Goal: Information Seeking & Learning: Check status

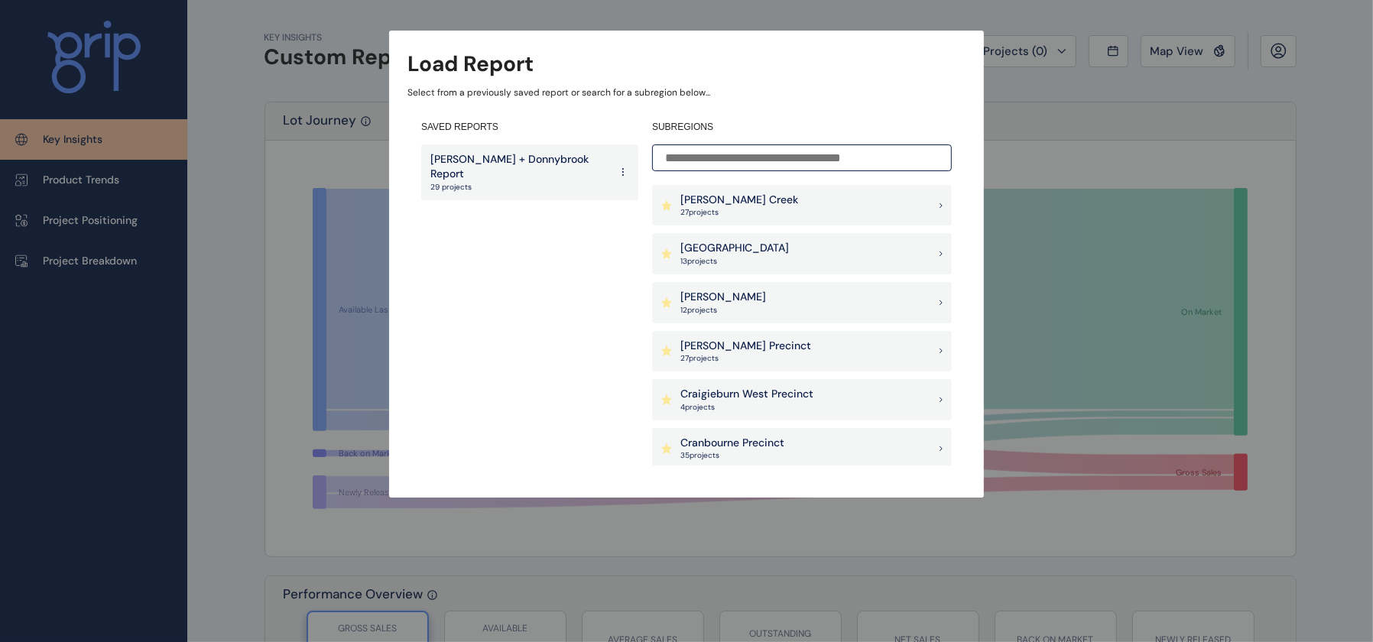
click at [734, 303] on div "[PERSON_NAME] 12 project s" at bounding box center [802, 302] width 300 height 41
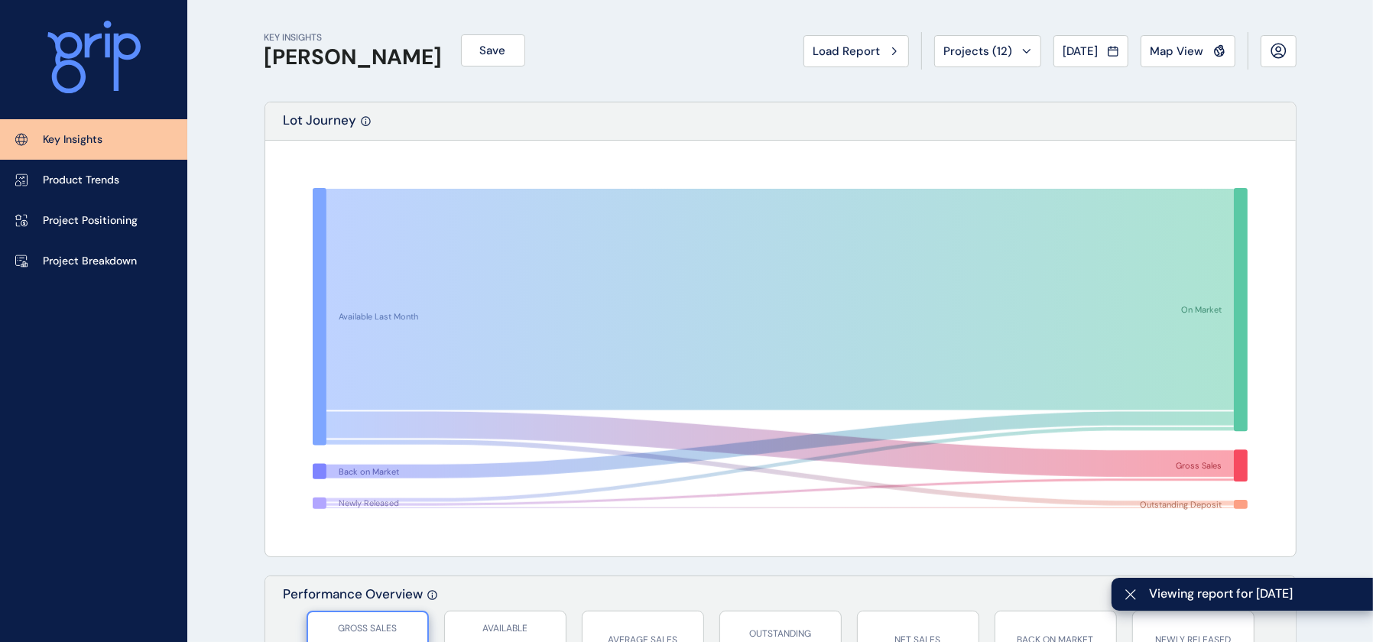
scroll to position [287, 0]
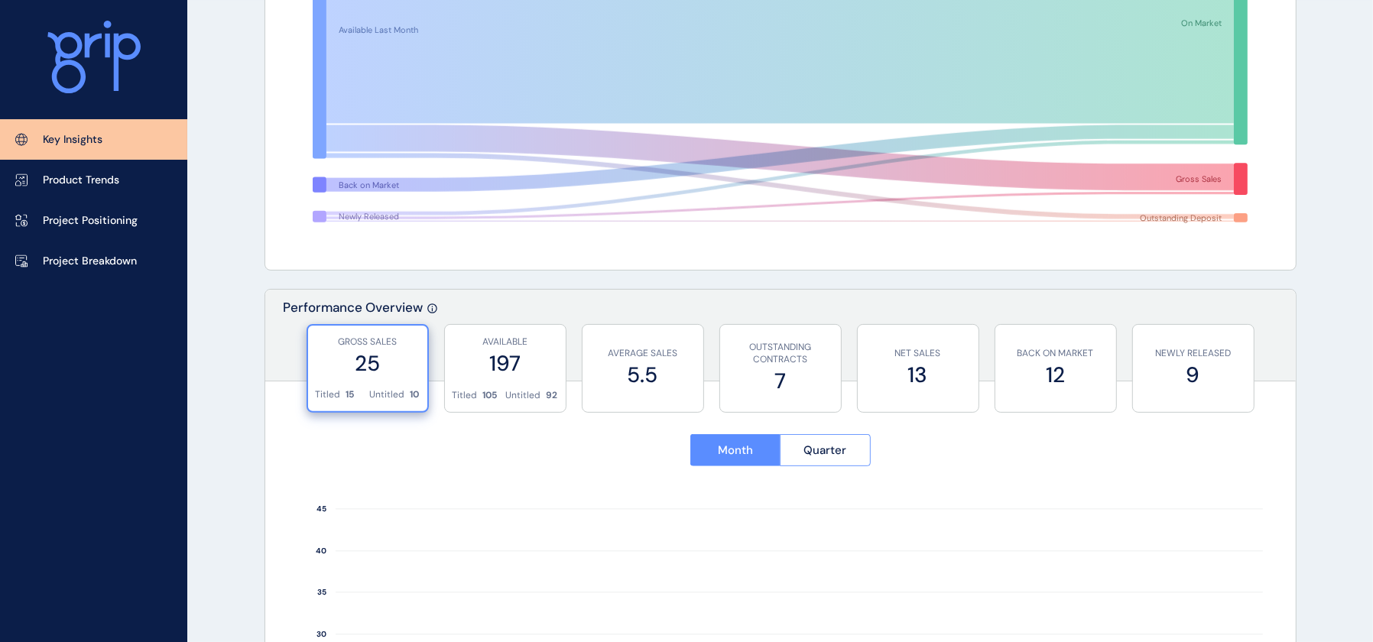
click at [44, 624] on div "Key Insights Product Trends Project Positioning Project Breakdown" at bounding box center [93, 321] width 187 height 642
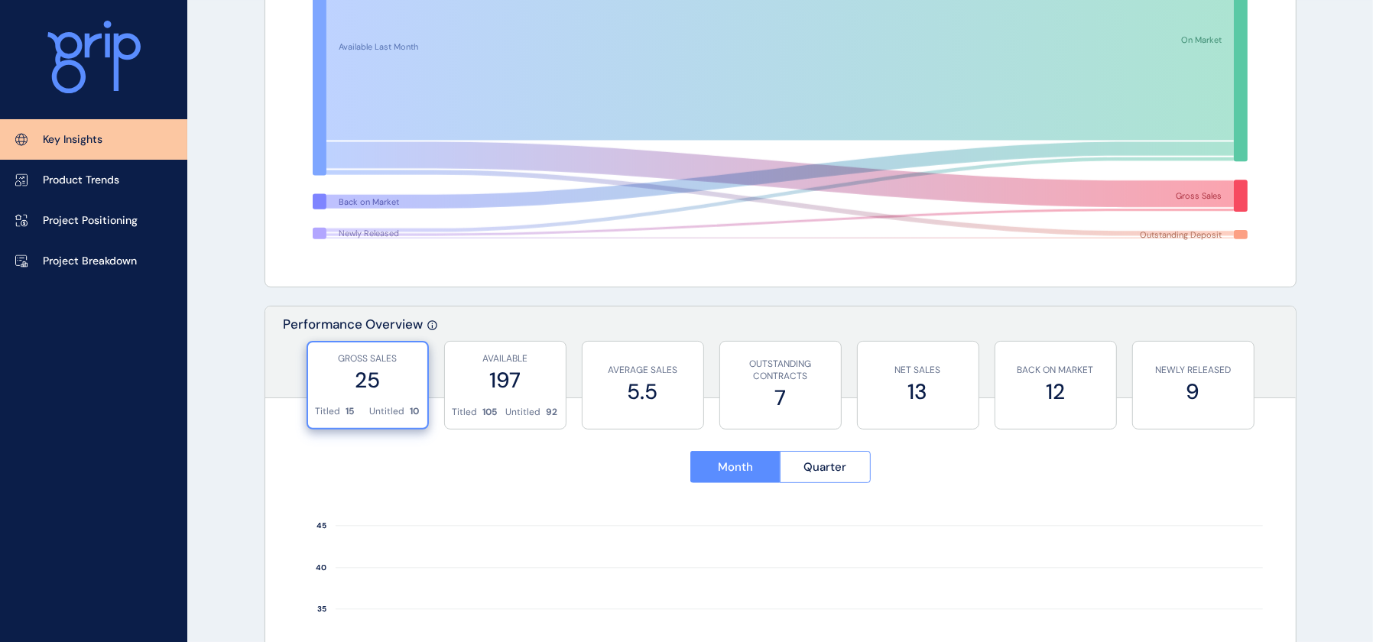
scroll to position [0, 0]
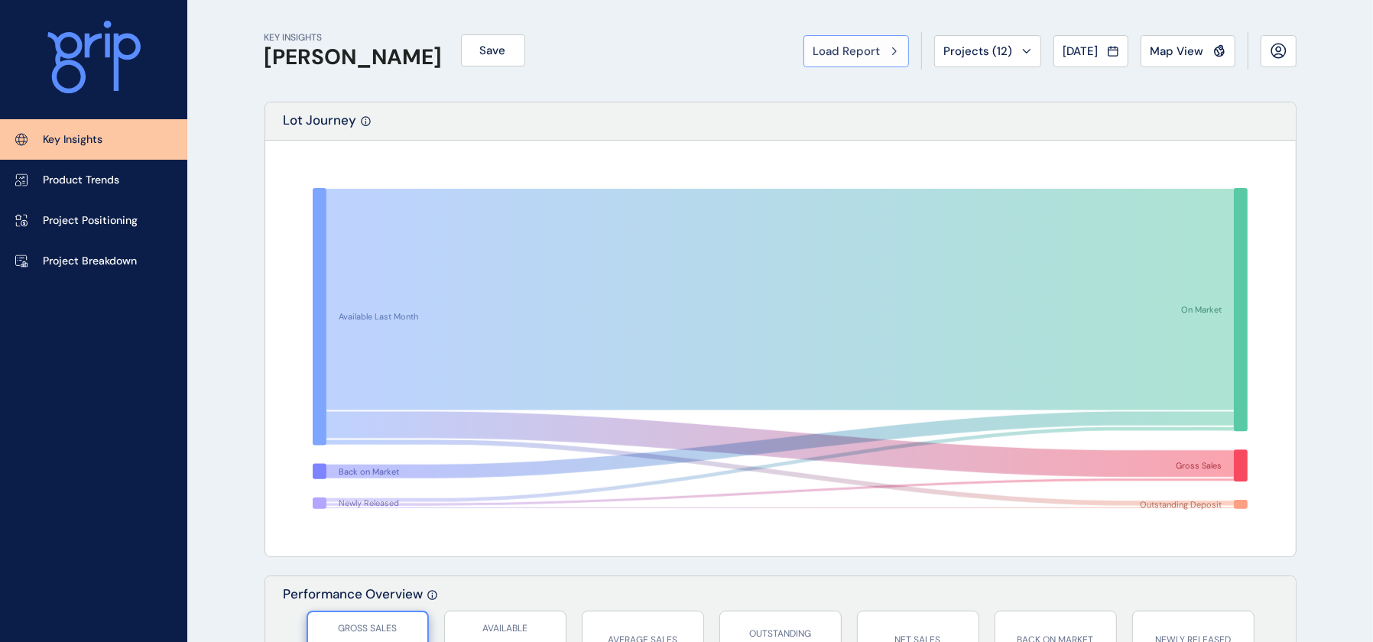
click at [857, 40] on button "Load Report" at bounding box center [855, 51] width 105 height 32
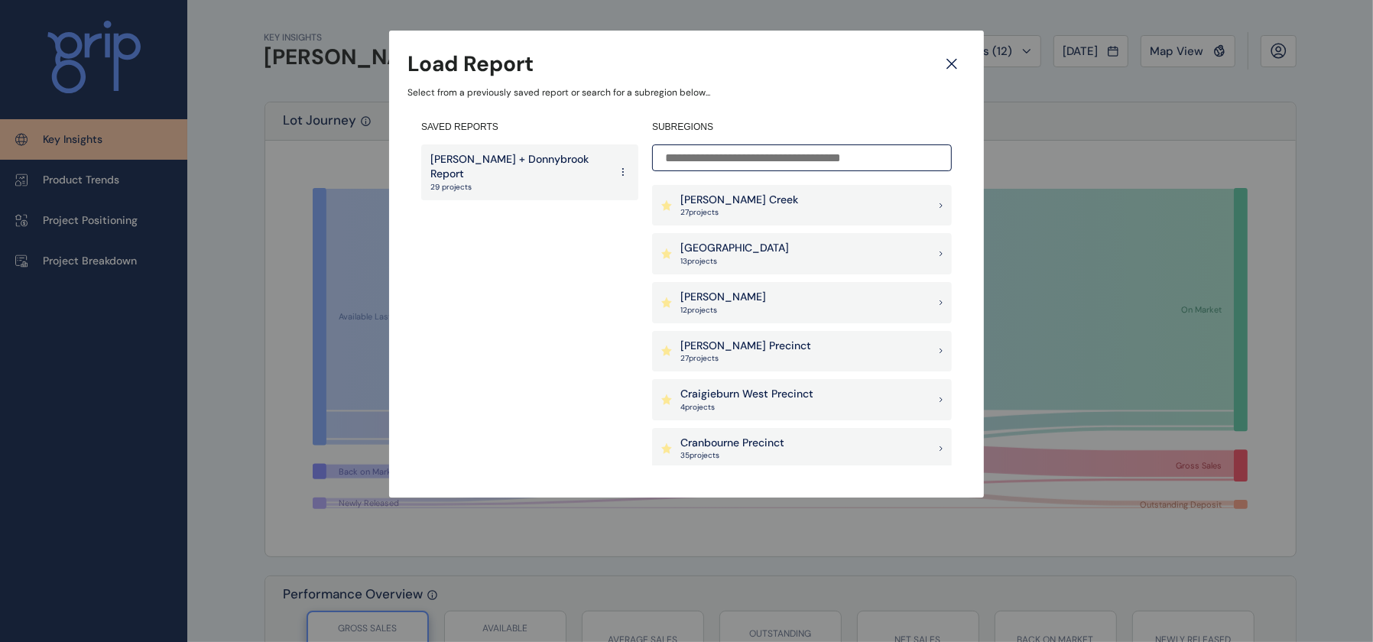
click at [495, 161] on p "[PERSON_NAME] + Donnybrook Report" at bounding box center [519, 167] width 179 height 30
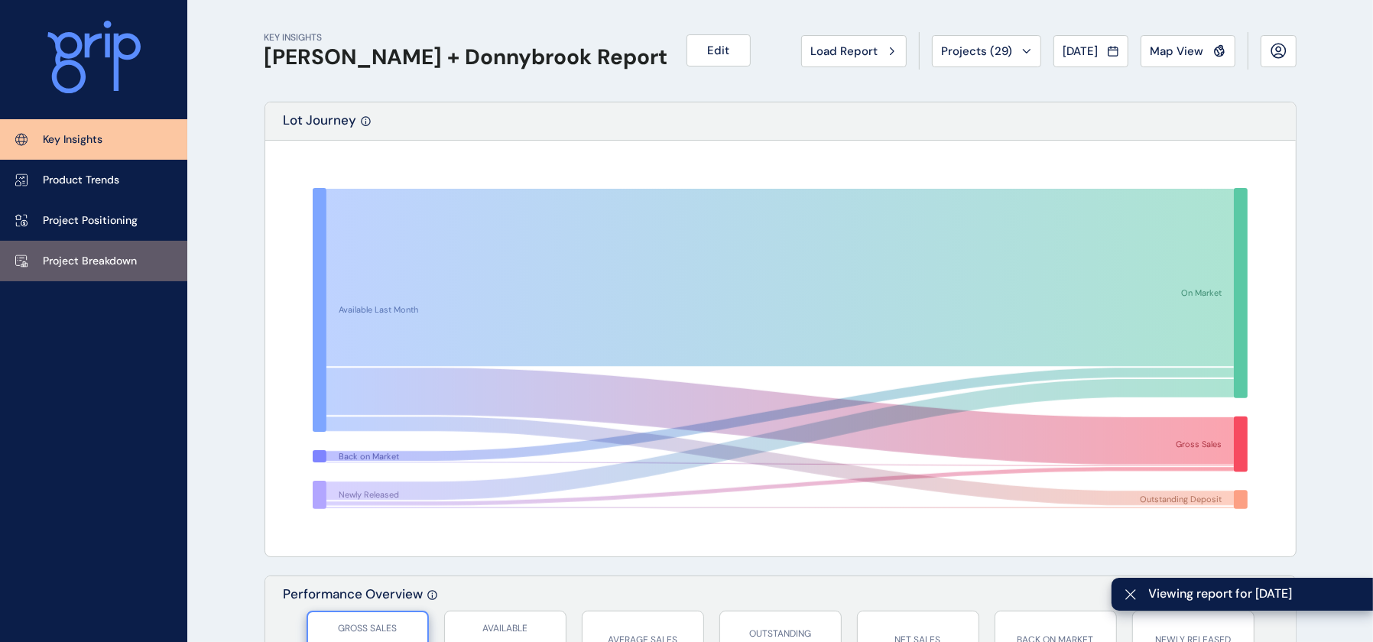
click at [70, 261] on p "Project Breakdown" at bounding box center [90, 261] width 94 height 15
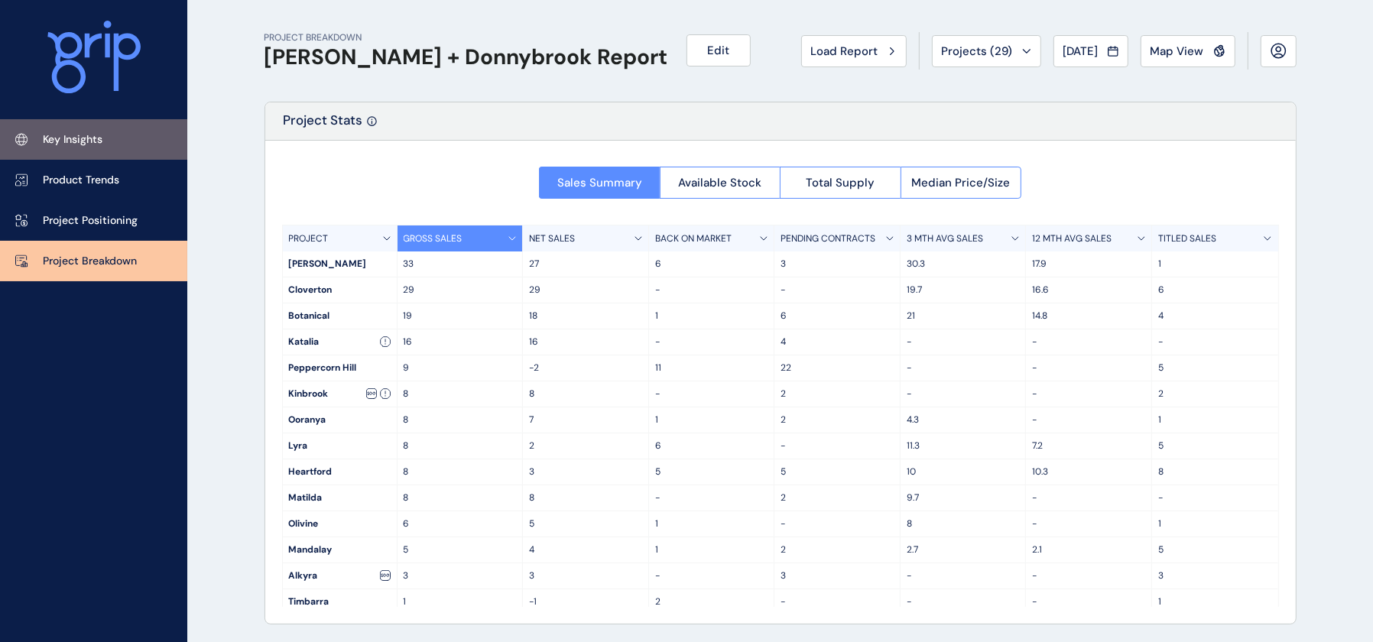
click at [50, 136] on p "Key Insights" at bounding box center [73, 139] width 60 height 15
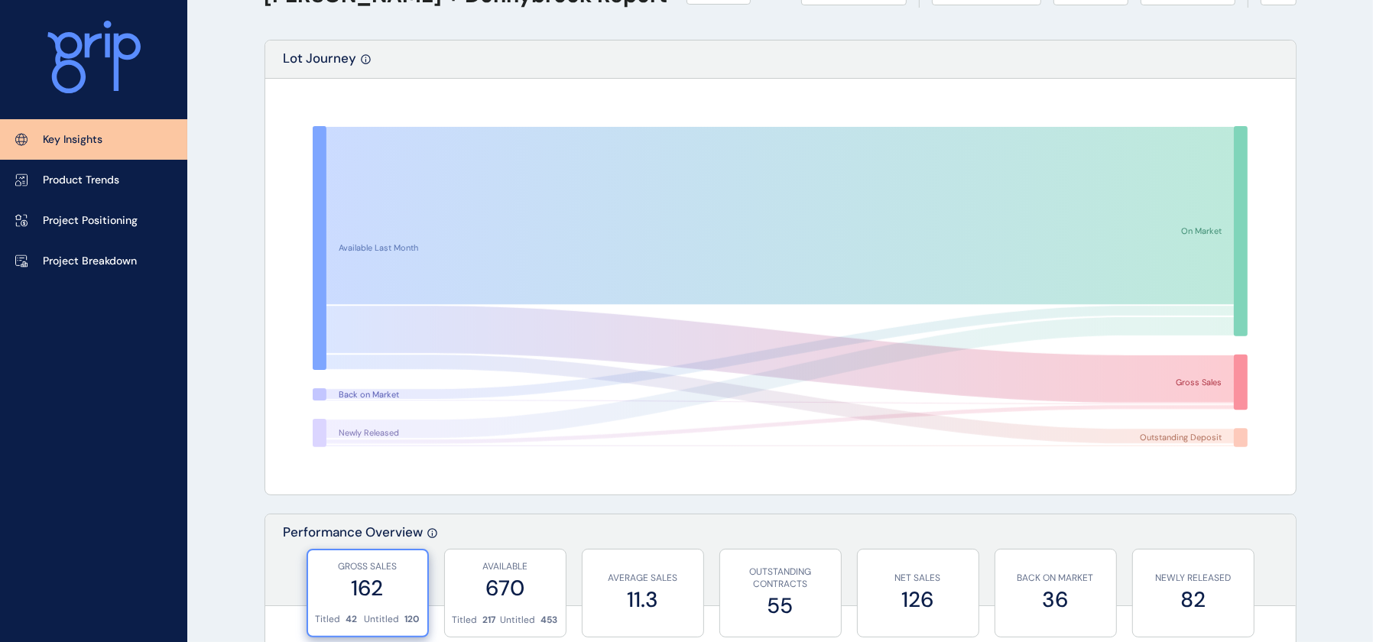
scroll to position [96, 0]
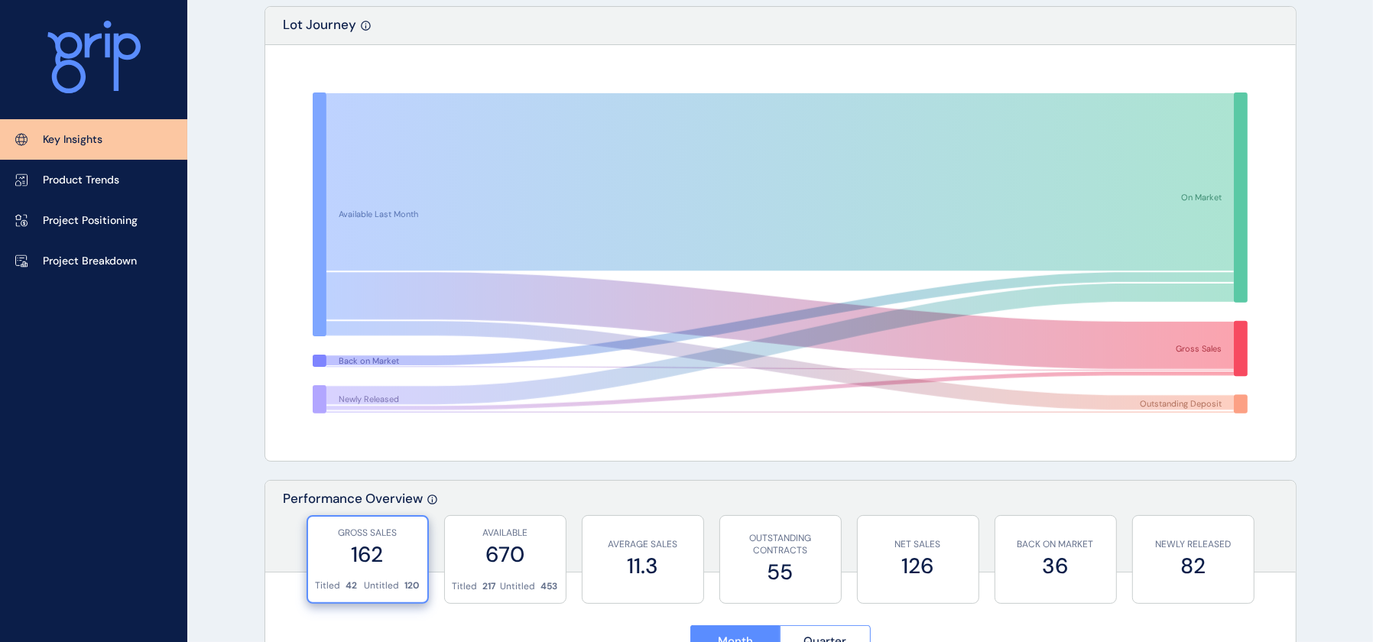
click at [9, 414] on div "Key Insights Product Trends Project Positioning Project Breakdown" at bounding box center [93, 321] width 187 height 642
click at [86, 260] on p "Project Breakdown" at bounding box center [90, 261] width 94 height 15
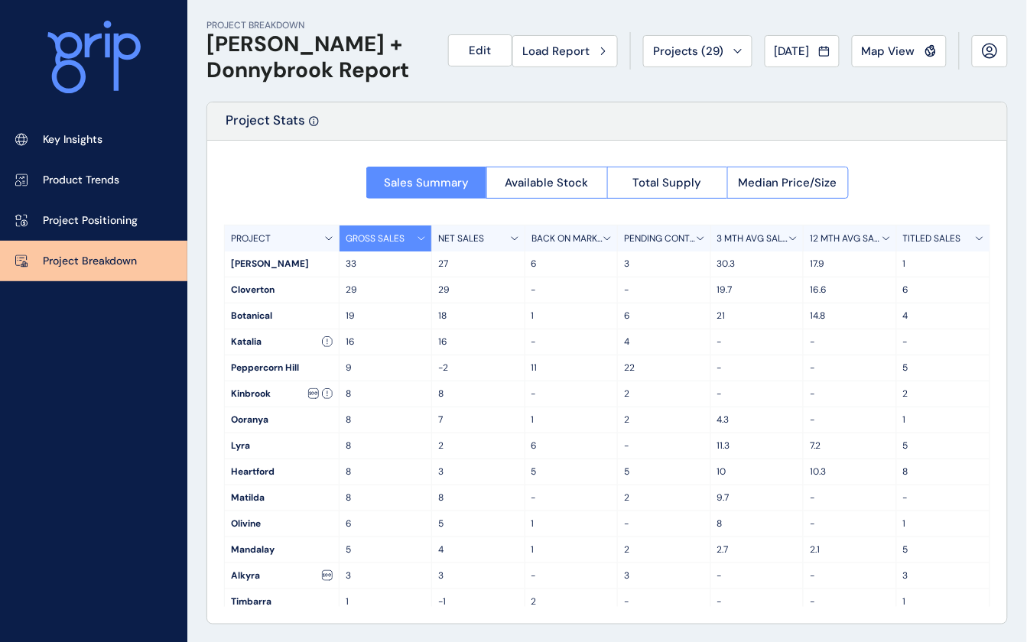
drag, startPoint x: 61, startPoint y: 581, endPoint x: 111, endPoint y: 530, distance: 71.4
click at [61, 581] on div "Key Insights Product Trends Project Positioning Project Breakdown" at bounding box center [93, 321] width 187 height 642
click at [545, 180] on span "Available Stock" at bounding box center [546, 182] width 83 height 15
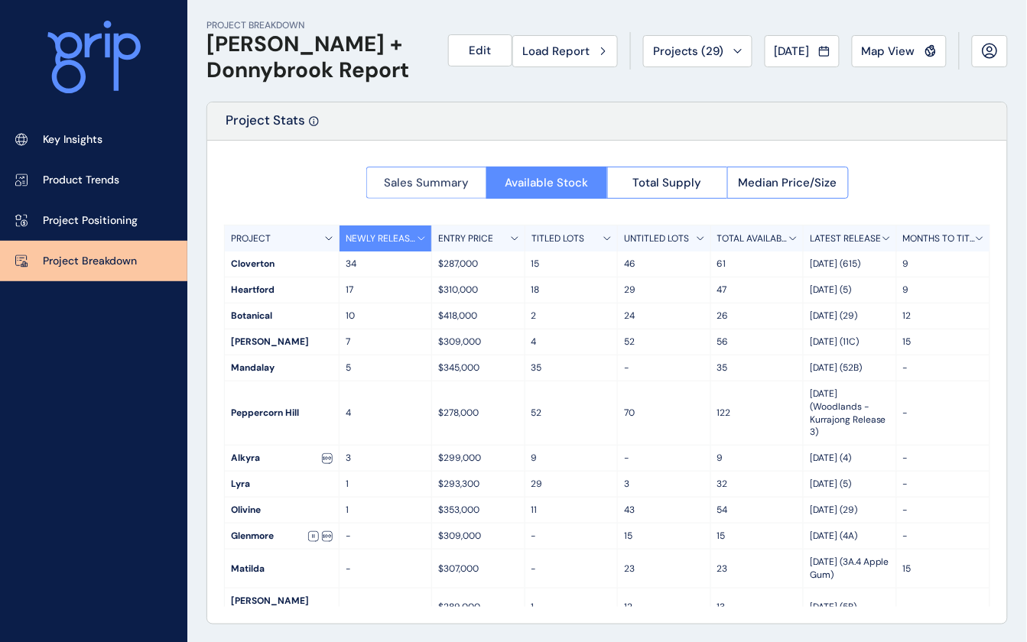
click at [414, 188] on span "Sales Summary" at bounding box center [426, 182] width 85 height 15
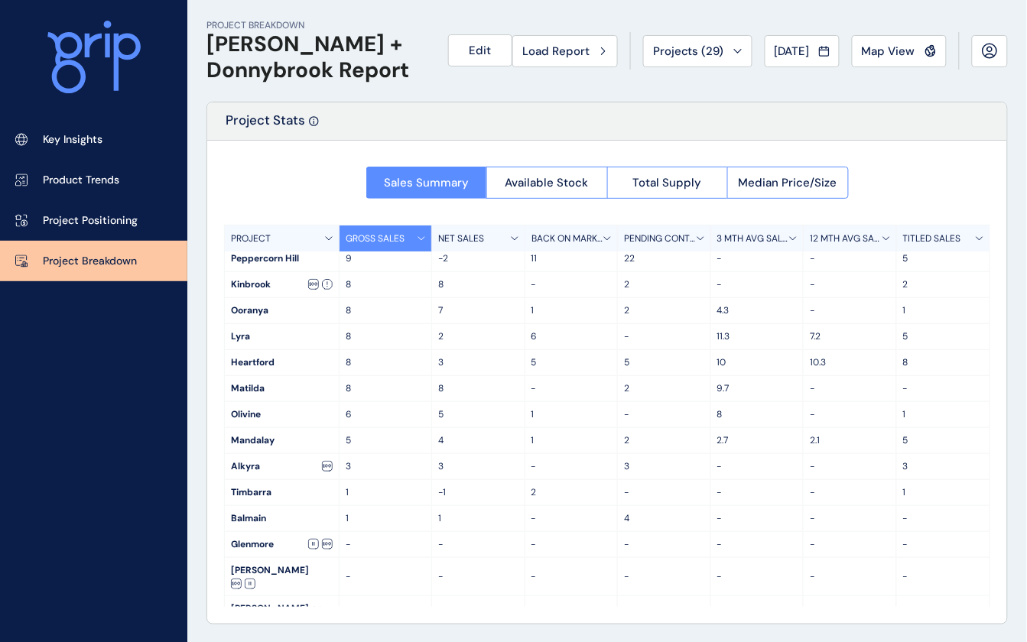
scroll to position [112, 0]
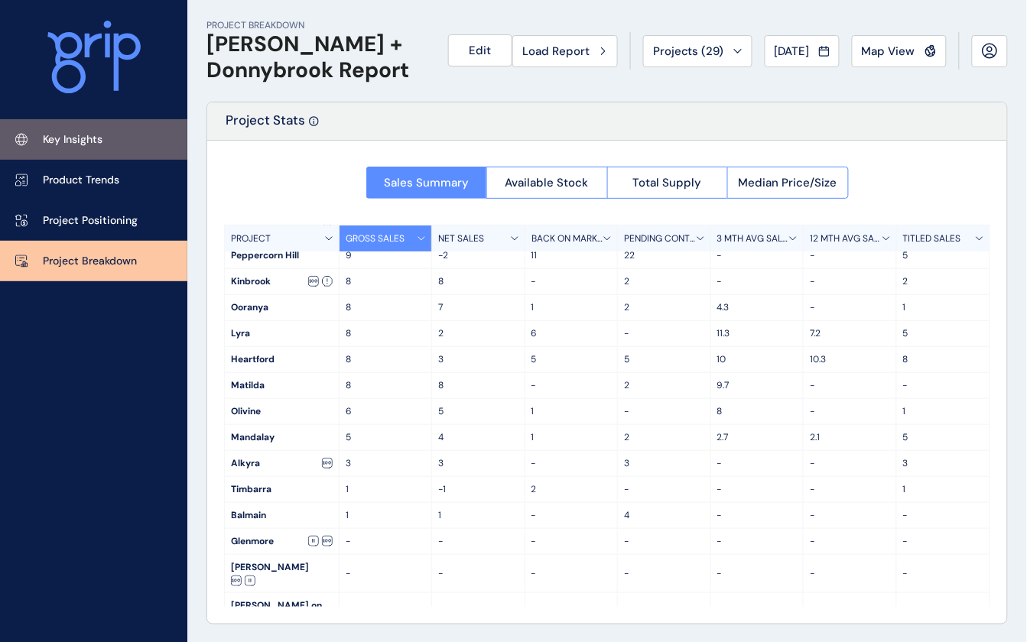
click at [88, 139] on p "Key Insights" at bounding box center [73, 139] width 60 height 15
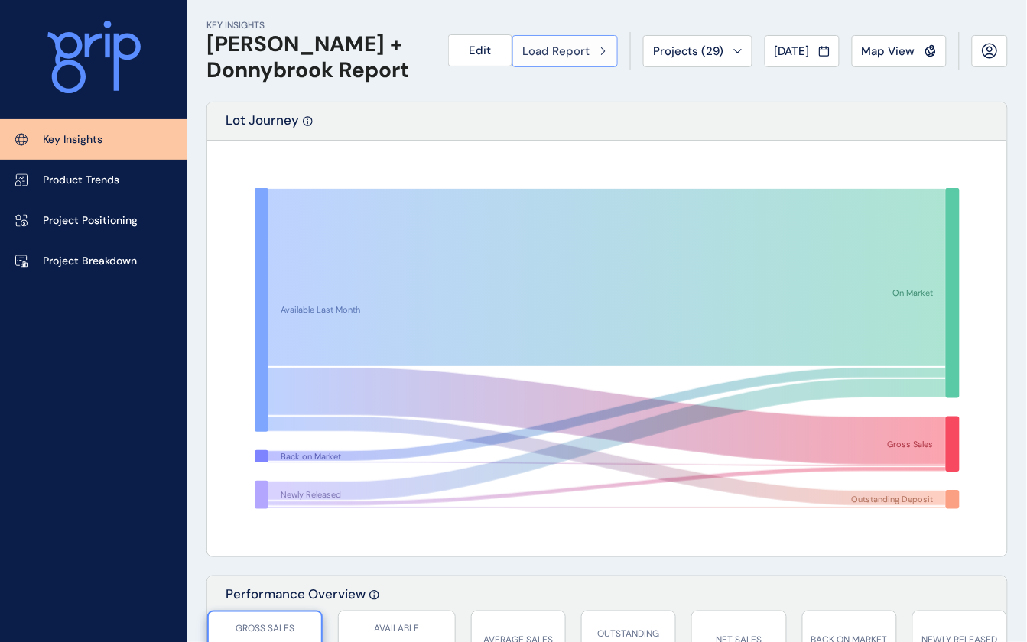
click at [574, 47] on span "Load Report" at bounding box center [555, 51] width 67 height 15
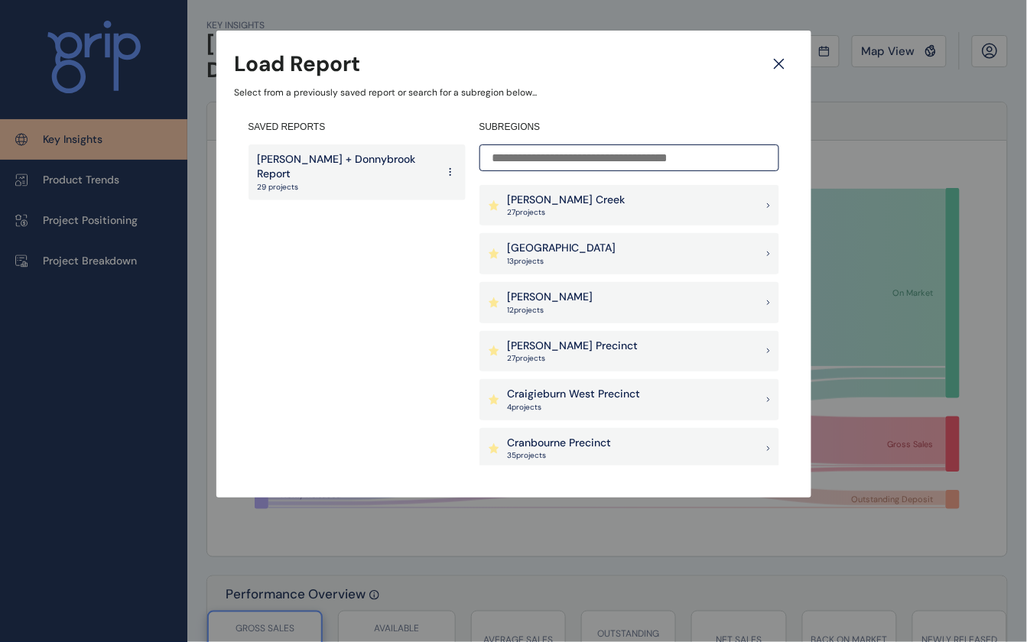
click at [513, 298] on p "[PERSON_NAME]" at bounding box center [551, 297] width 86 height 15
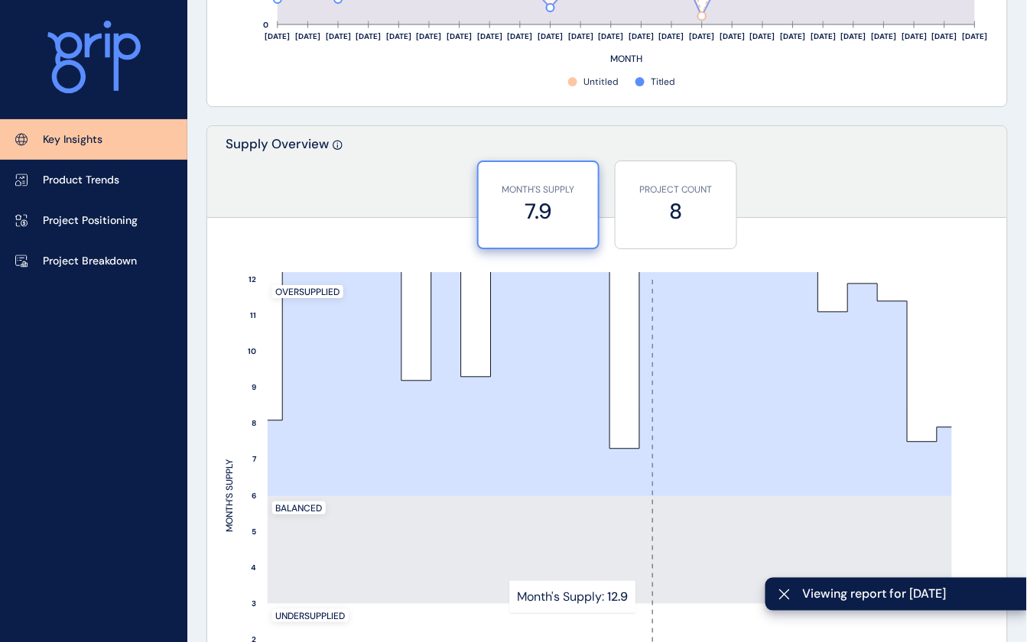
scroll to position [1147, 0]
